Goal: Navigation & Orientation: Find specific page/section

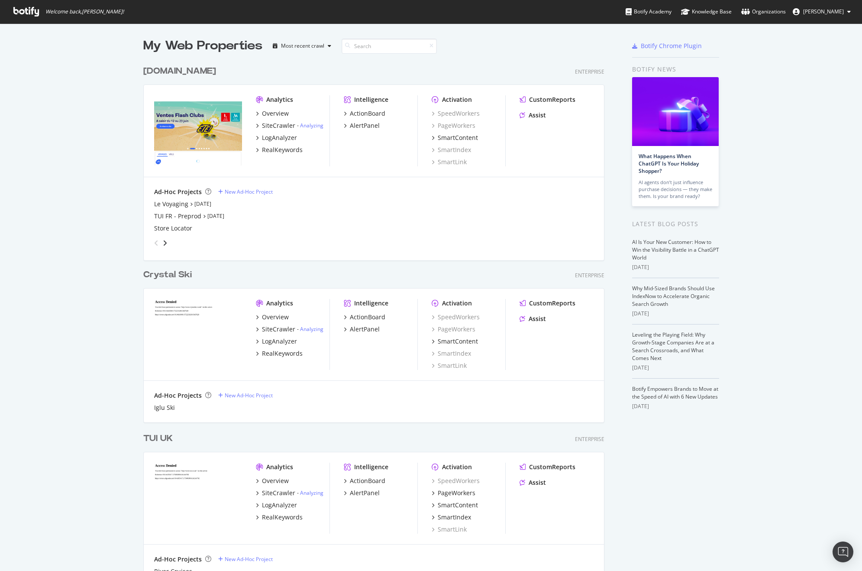
scroll to position [564, 849]
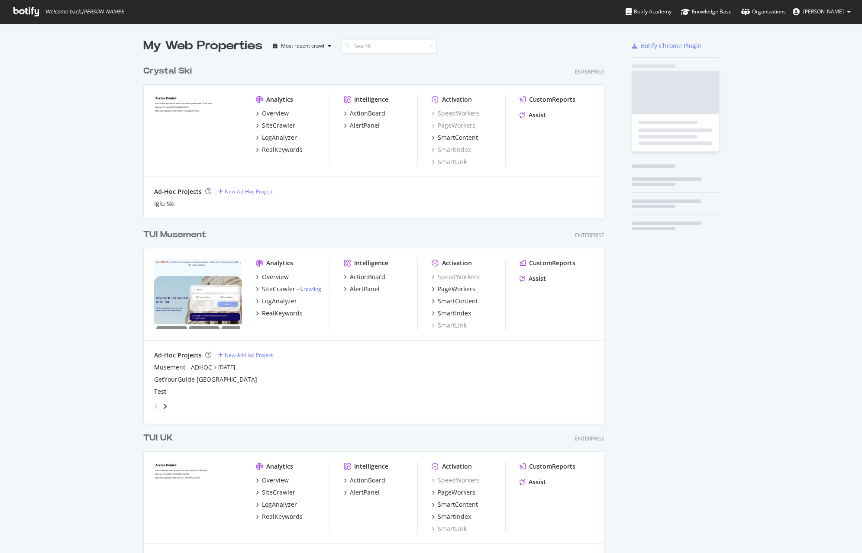
scroll to position [2514, 462]
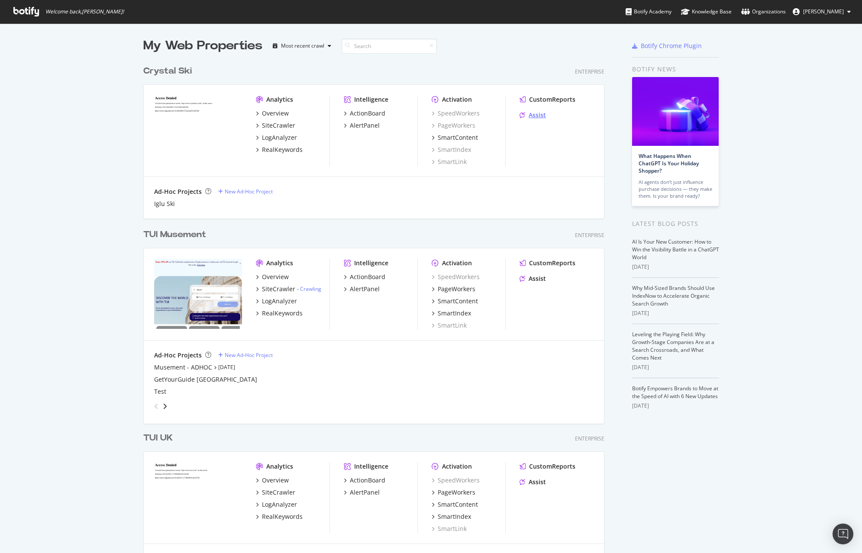
click at [532, 114] on div "Assist" at bounding box center [537, 115] width 17 height 9
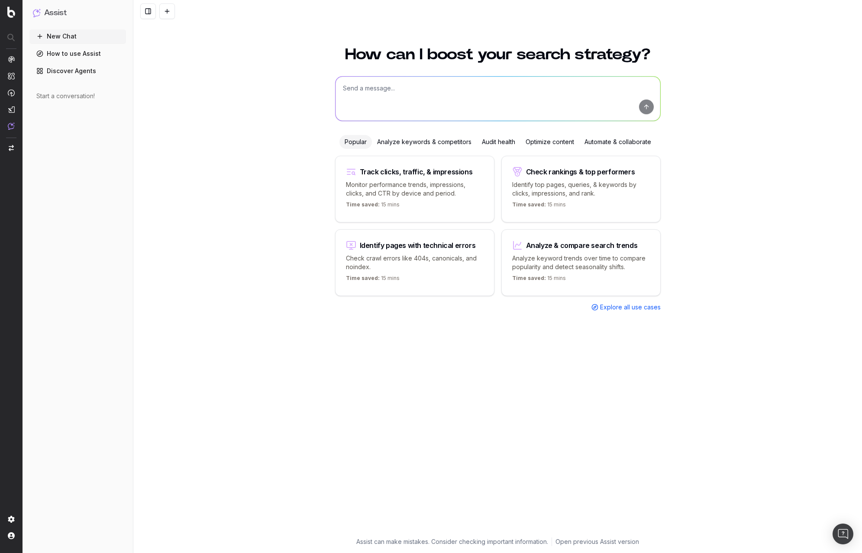
click at [11, 13] on img at bounding box center [11, 11] width 8 height 11
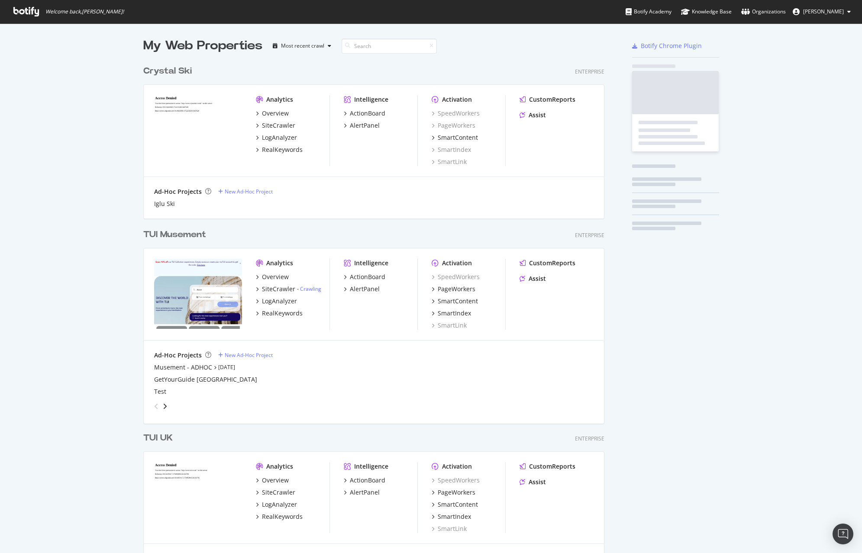
scroll to position [2514, 462]
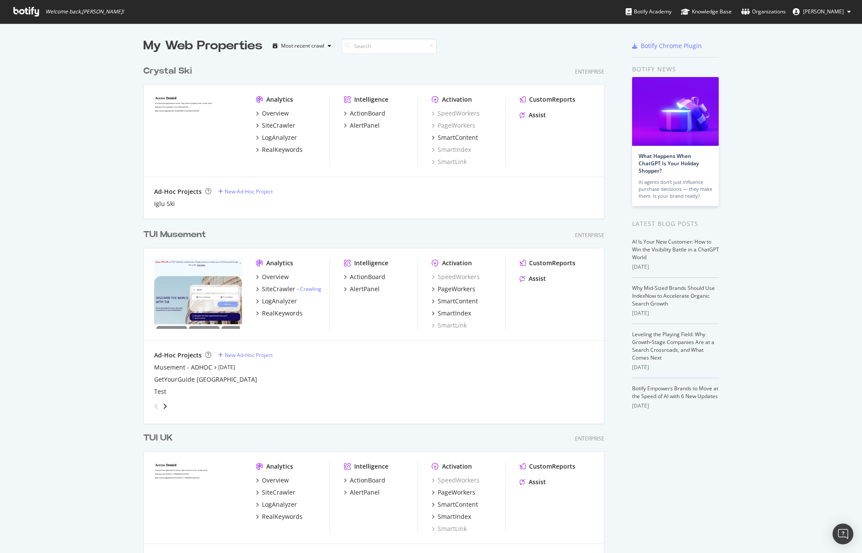
click at [601, 19] on div "Welcome back, Michael Boulter ! Botify Academy Knowledge Base Organizations Mic…" at bounding box center [431, 11] width 862 height 23
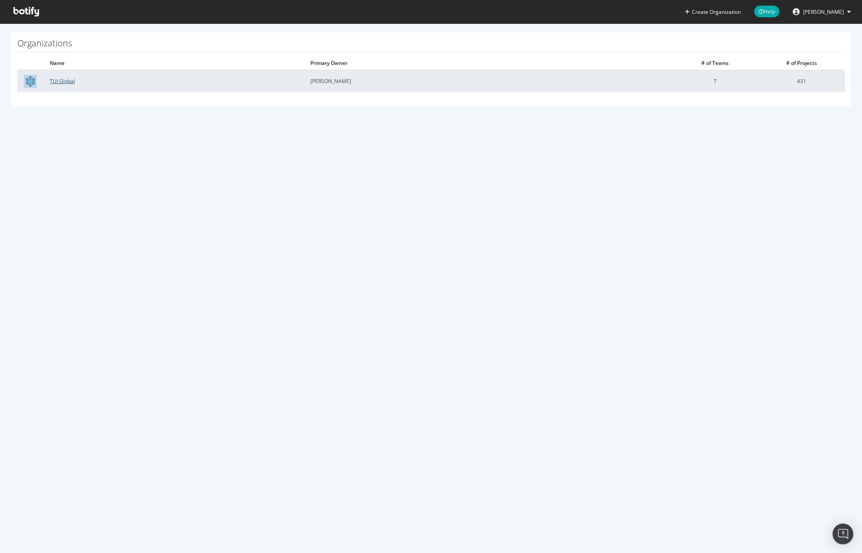
click at [61, 82] on link "TUI Global" at bounding box center [62, 81] width 25 height 7
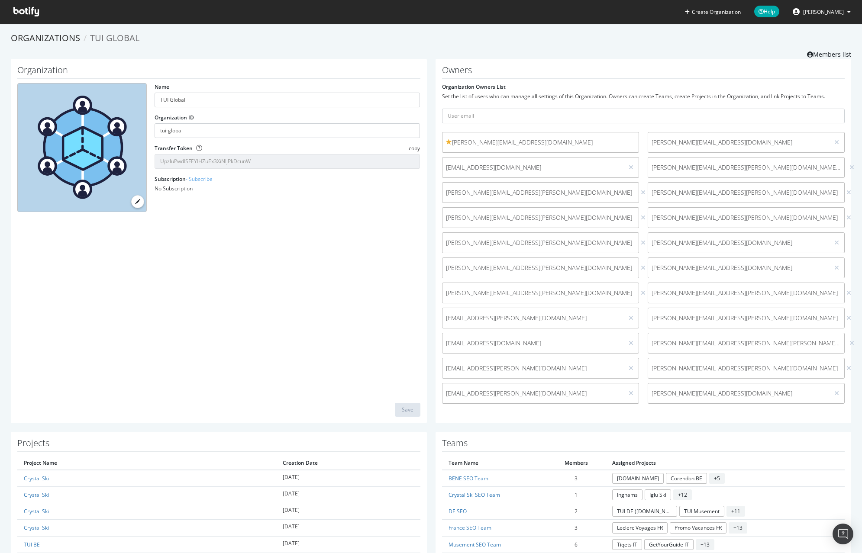
click at [843, 11] on span "[PERSON_NAME]" at bounding box center [823, 11] width 41 height 7
click at [593, 50] on div "Organizations TUI Global Members list" at bounding box center [431, 45] width 841 height 27
click at [397, 241] on div "Organization Name TUI Global Organization ID tui-global Transfer Token copy Upz…" at bounding box center [219, 241] width 416 height 365
click at [831, 11] on span "[PERSON_NAME]" at bounding box center [823, 11] width 41 height 7
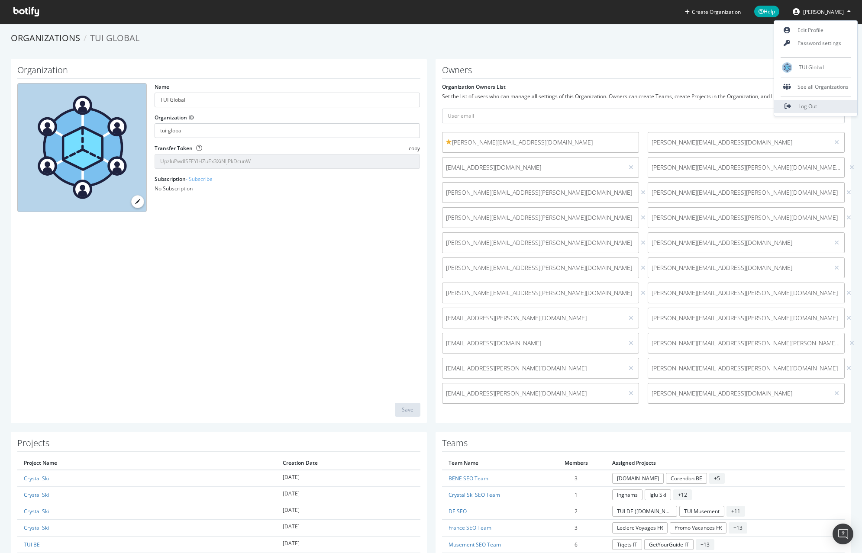
click at [816, 105] on span "Log Out" at bounding box center [808, 106] width 19 height 7
